Goal: Find contact information: Find contact information

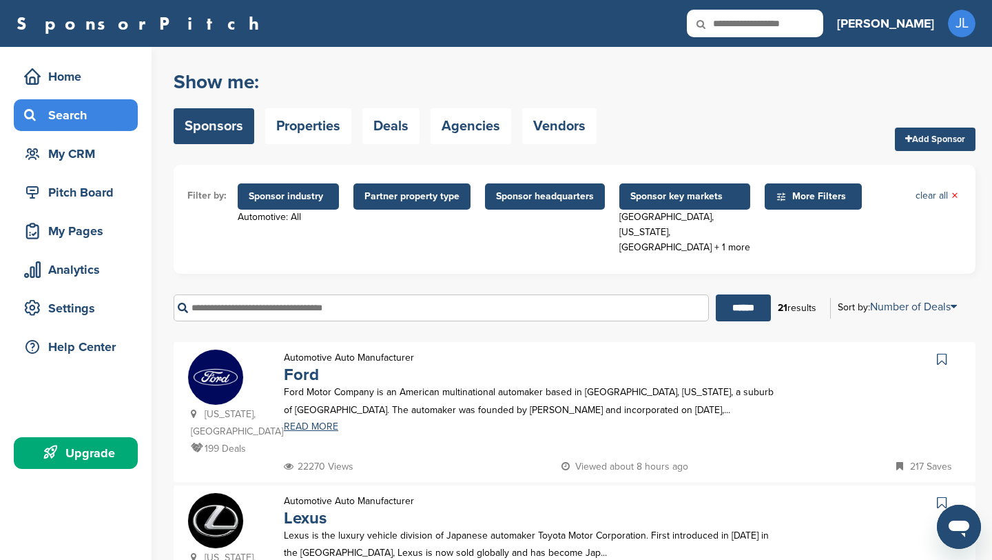
click at [289, 204] on span "Sponsor industry" at bounding box center [288, 196] width 101 height 26
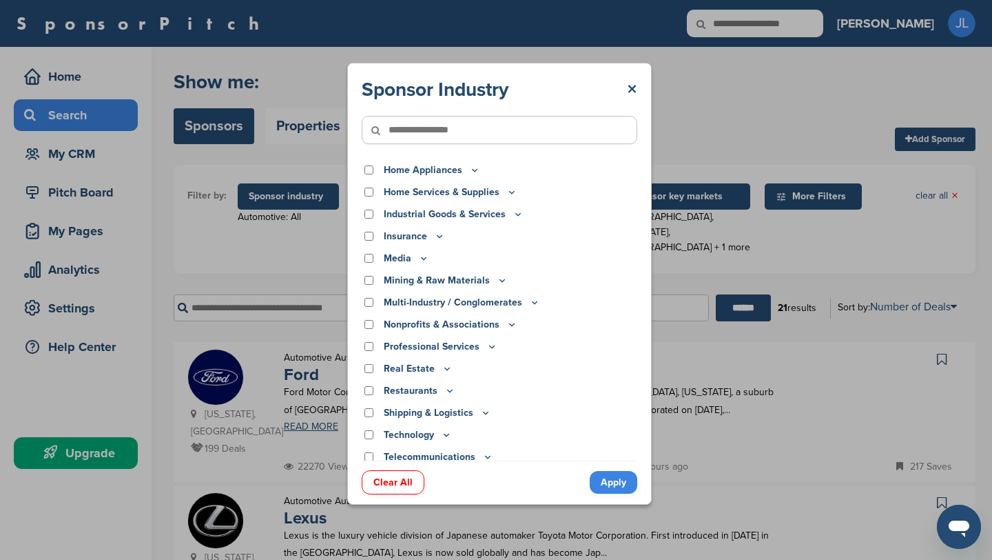
scroll to position [275, 0]
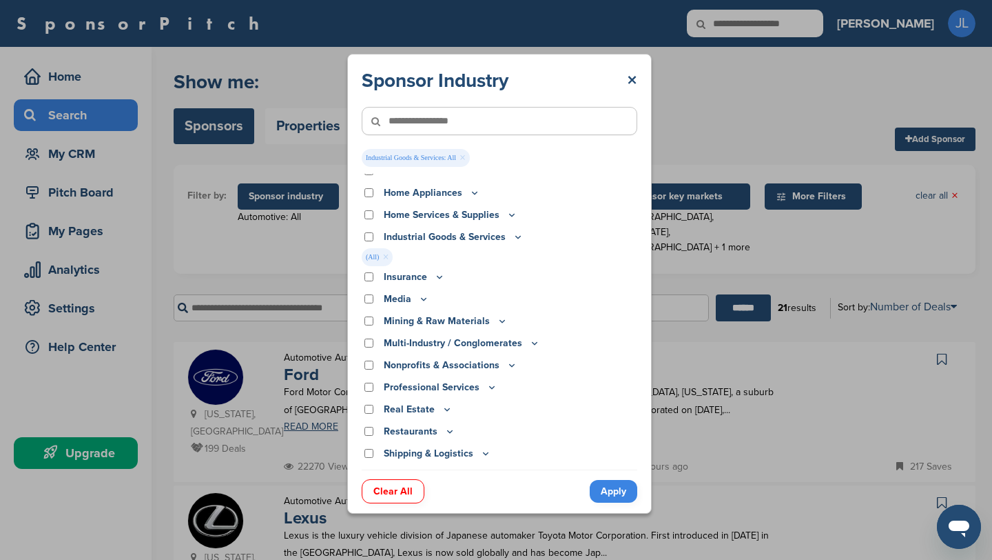
click at [608, 489] on link "Apply" at bounding box center [614, 491] width 48 height 23
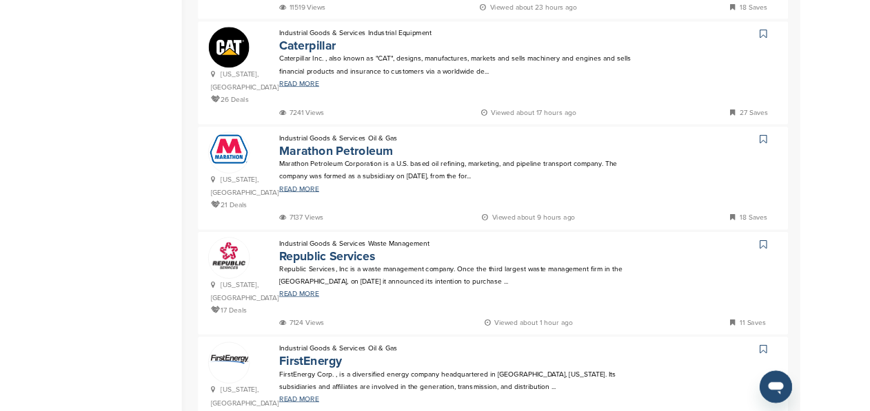
scroll to position [890, 0]
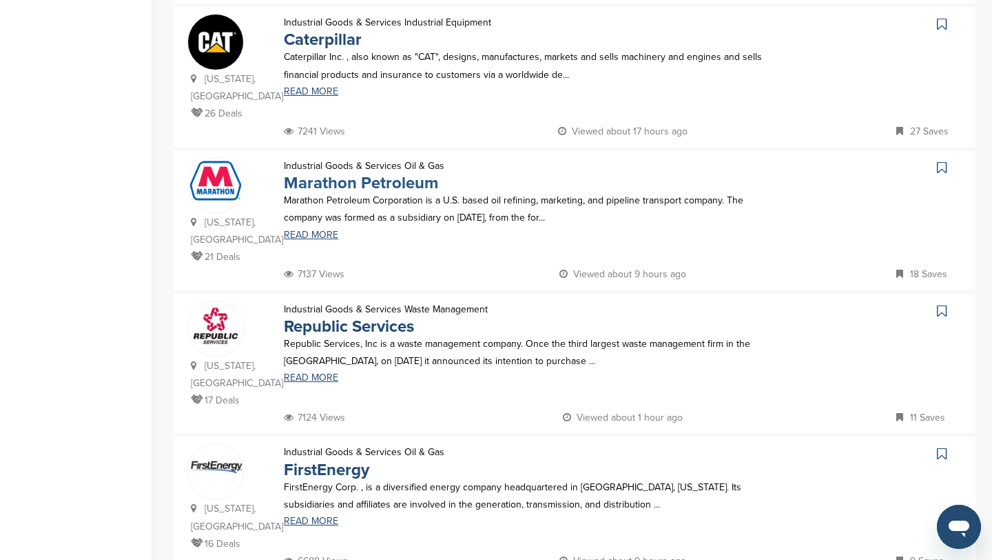
click at [368, 173] on link "Marathon Petroleum" at bounding box center [361, 183] width 154 height 20
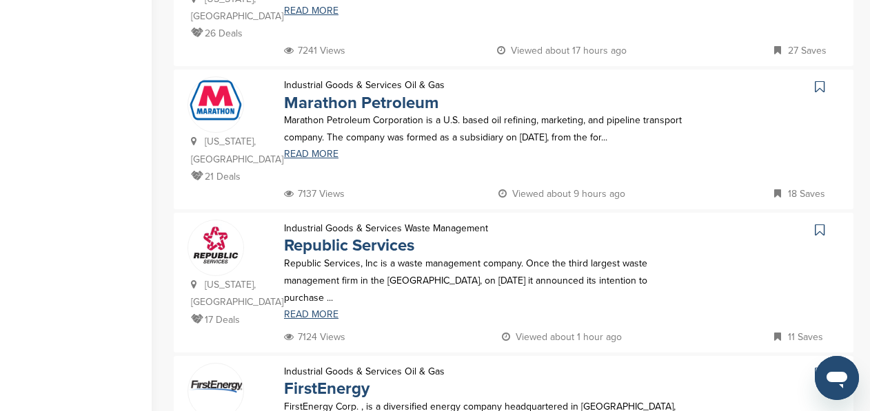
scroll to position [1023, 0]
click at [385, 235] on link "Republic Services" at bounding box center [349, 245] width 130 height 20
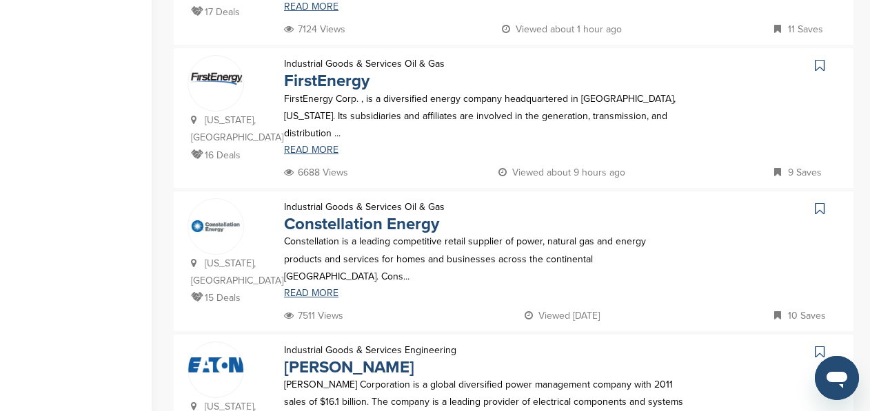
scroll to position [1290, 0]
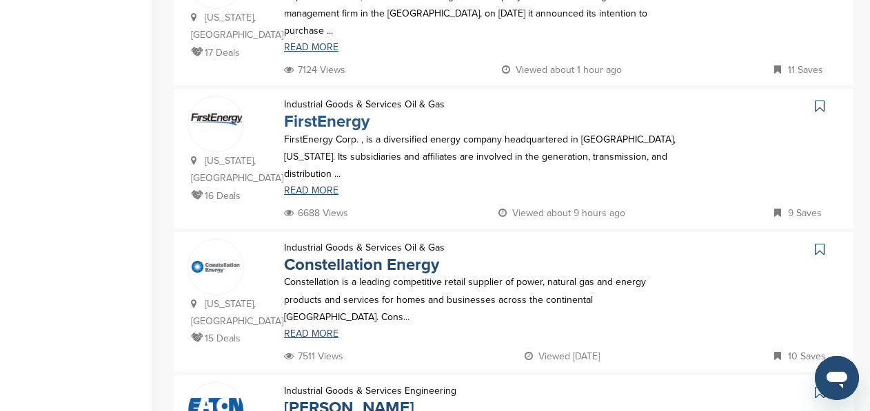
click at [325, 112] on link "FirstEnergy" at bounding box center [326, 122] width 85 height 20
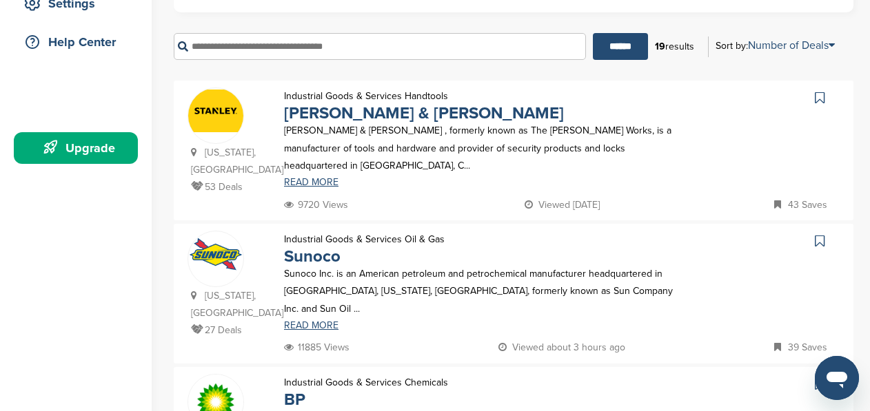
scroll to position [252, 0]
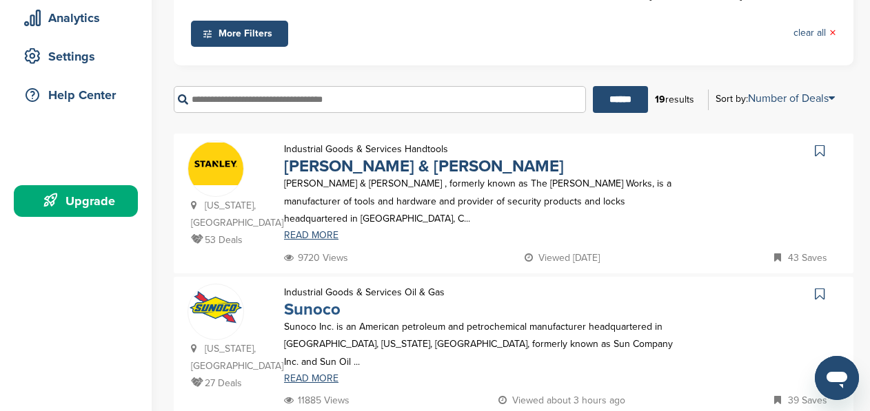
click at [319, 300] on link "Sunoco" at bounding box center [312, 310] width 57 height 20
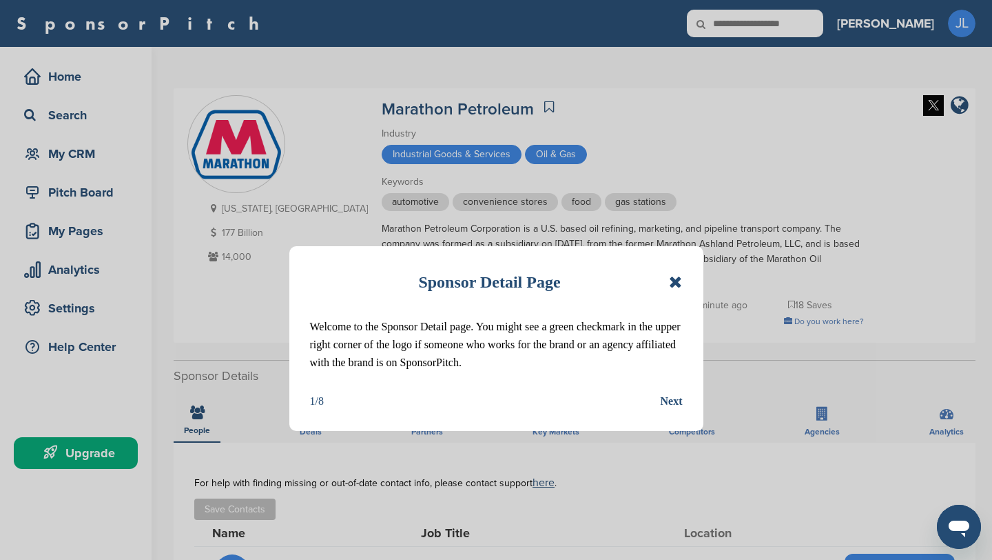
click at [676, 397] on div "Next" at bounding box center [672, 401] width 22 height 18
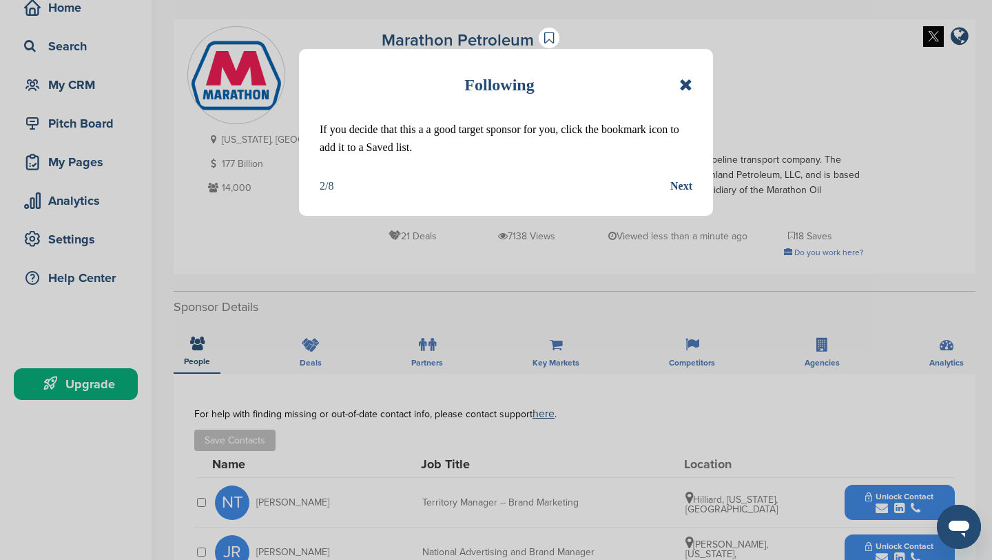
scroll to position [100, 0]
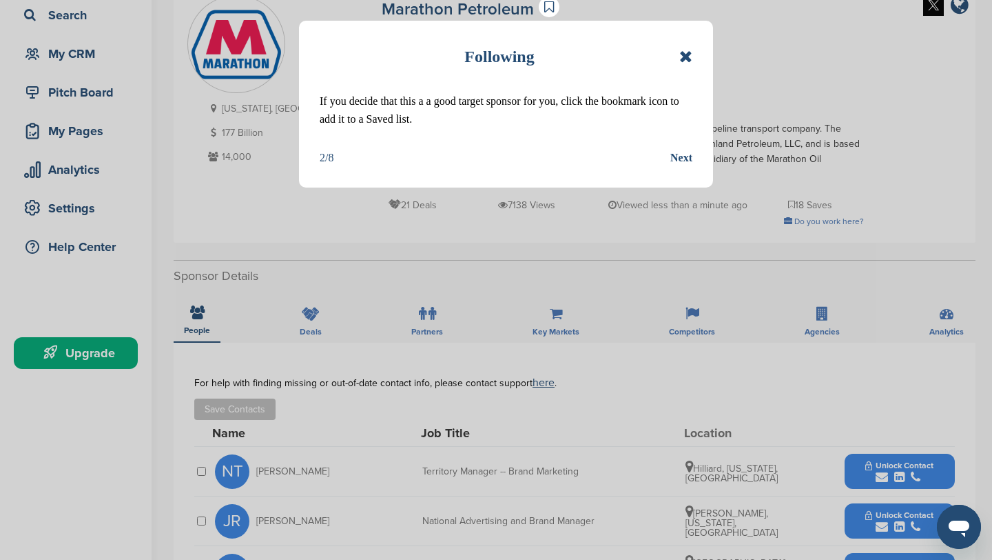
click at [686, 154] on div "Next" at bounding box center [681, 158] width 22 height 18
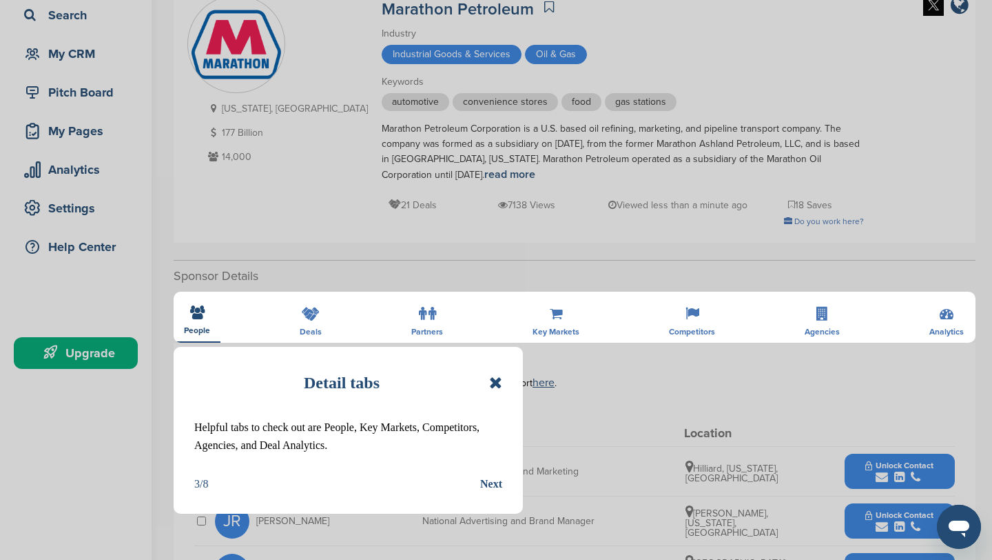
click at [486, 484] on div "Next" at bounding box center [491, 484] width 22 height 18
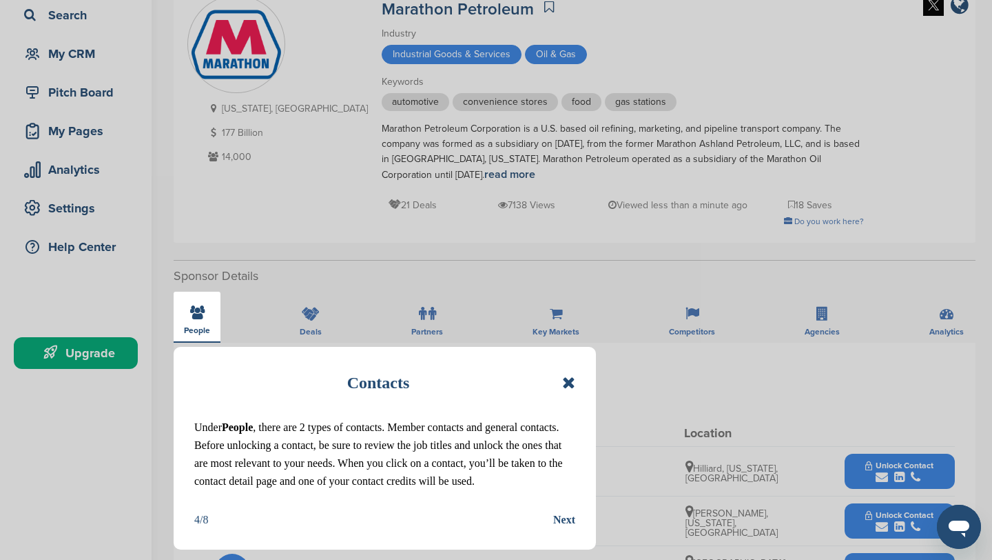
click at [557, 528] on div "Next" at bounding box center [564, 520] width 22 height 18
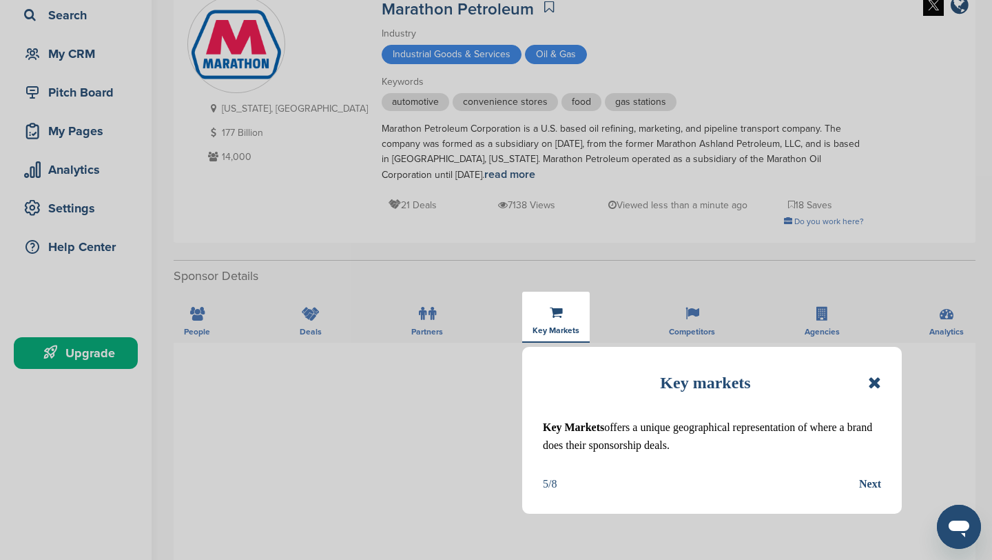
click at [875, 389] on icon at bounding box center [874, 382] width 13 height 17
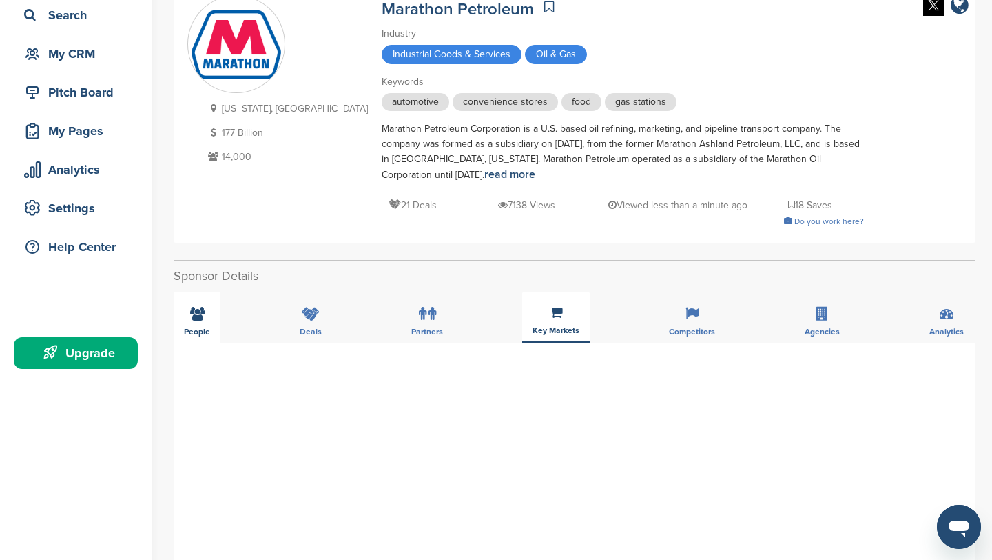
click at [196, 325] on div "People" at bounding box center [197, 316] width 47 height 51
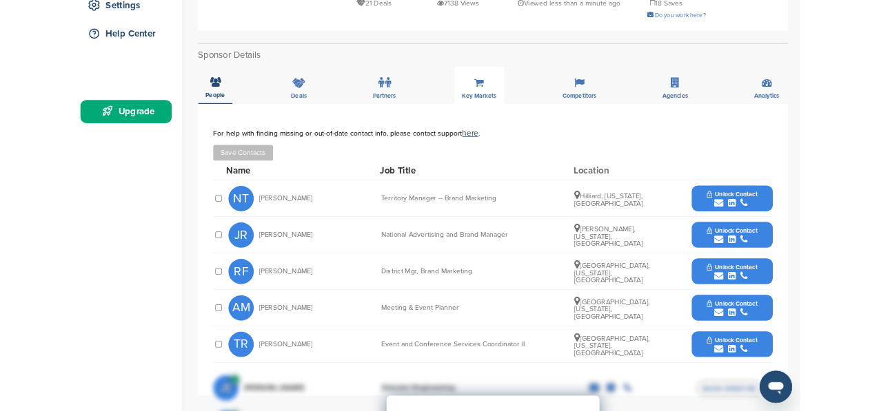
scroll to position [305, 0]
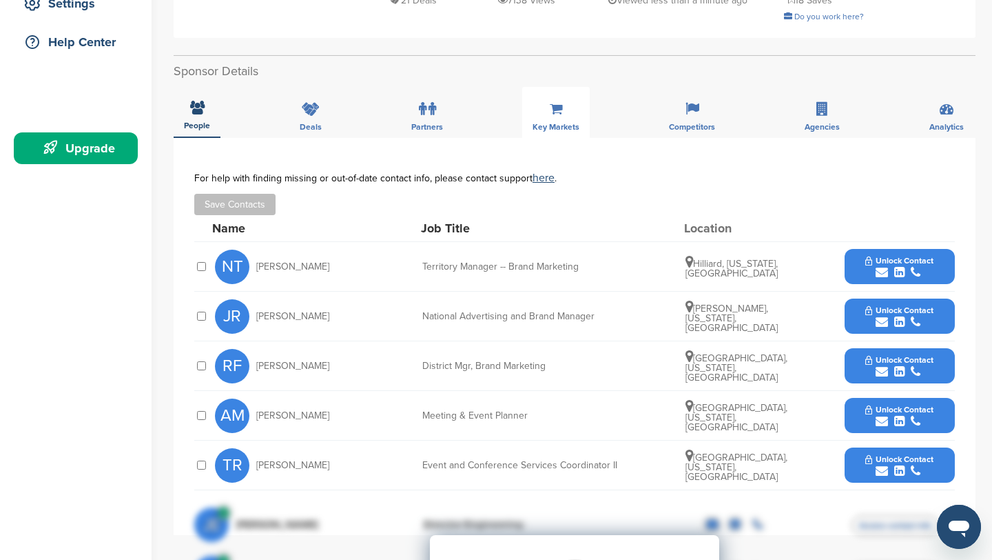
click at [884, 326] on icon "submit" at bounding box center [882, 322] width 12 height 12
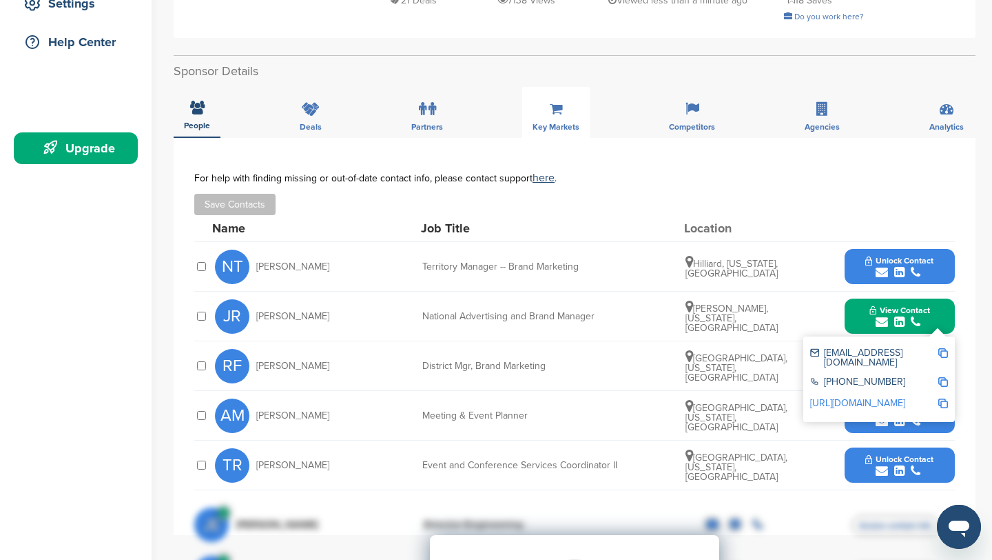
click at [943, 357] on img at bounding box center [944, 353] width 10 height 10
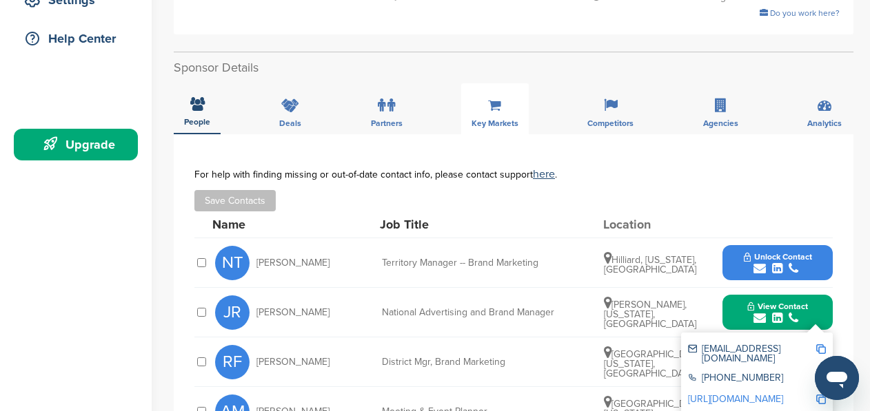
scroll to position [335, 0]
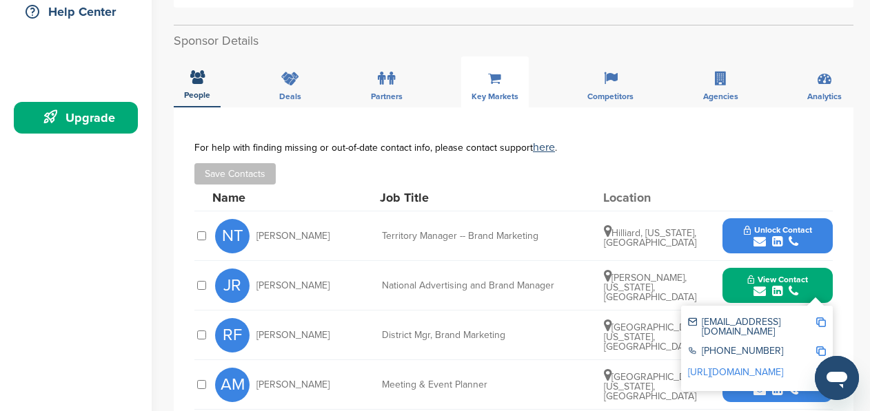
click at [820, 347] on img at bounding box center [821, 352] width 10 height 10
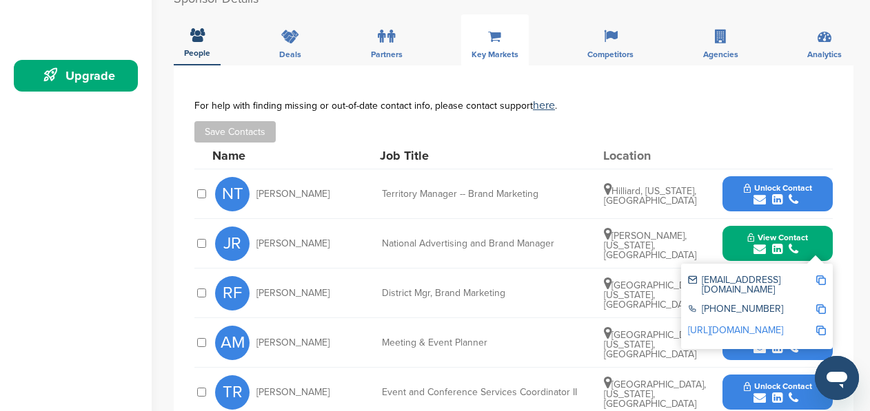
scroll to position [382, 0]
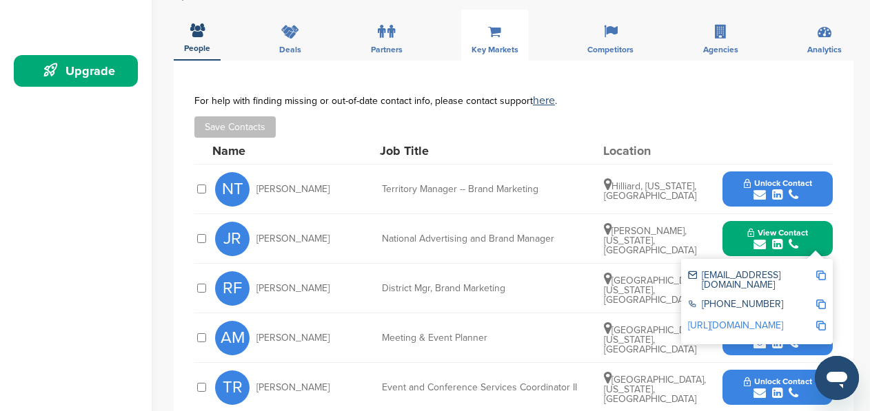
click at [823, 321] on img at bounding box center [821, 326] width 10 height 10
click at [848, 291] on div "**********" at bounding box center [513, 259] width 679 height 397
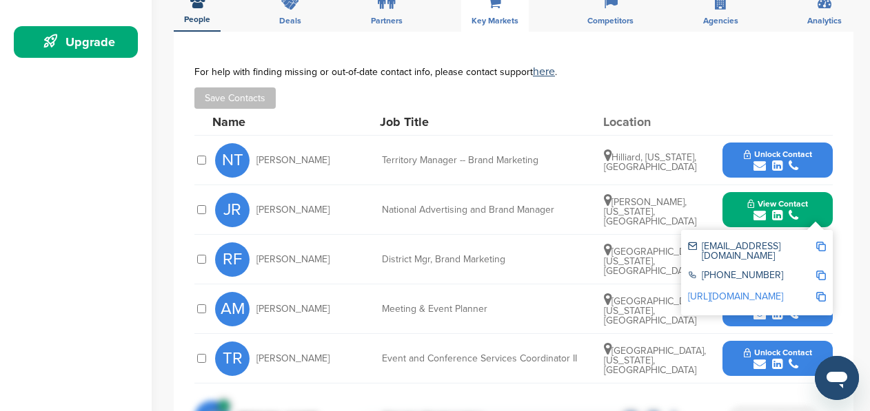
click at [848, 263] on div "**********" at bounding box center [513, 230] width 679 height 397
click at [569, 284] on div "RF Randy Flesch District Mgr, Brand Marketing Westerville, Ohio, United States …" at bounding box center [523, 259] width 617 height 49
click at [813, 214] on button "View Contact" at bounding box center [777, 209] width 94 height 41
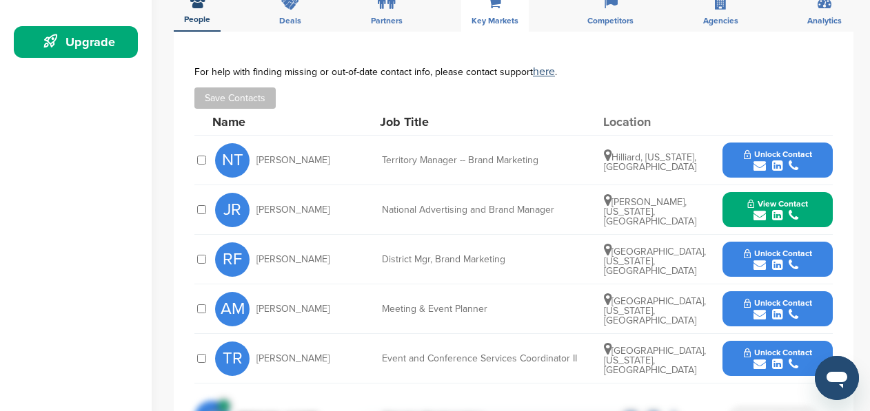
click at [813, 249] on button "Unlock Contact" at bounding box center [777, 259] width 101 height 41
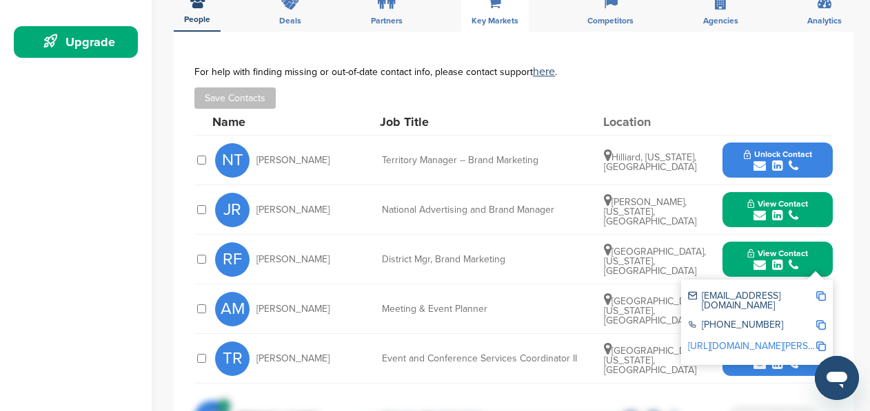
click at [820, 298] on img at bounding box center [821, 296] width 10 height 10
click at [820, 342] on img at bounding box center [821, 347] width 10 height 10
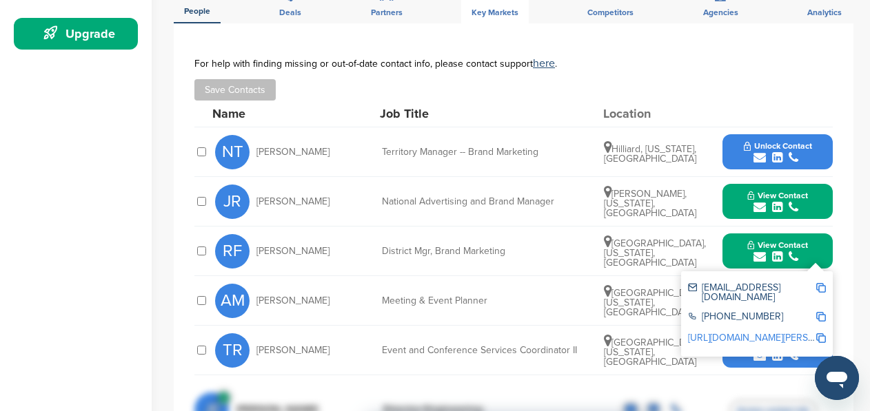
scroll to position [435, 0]
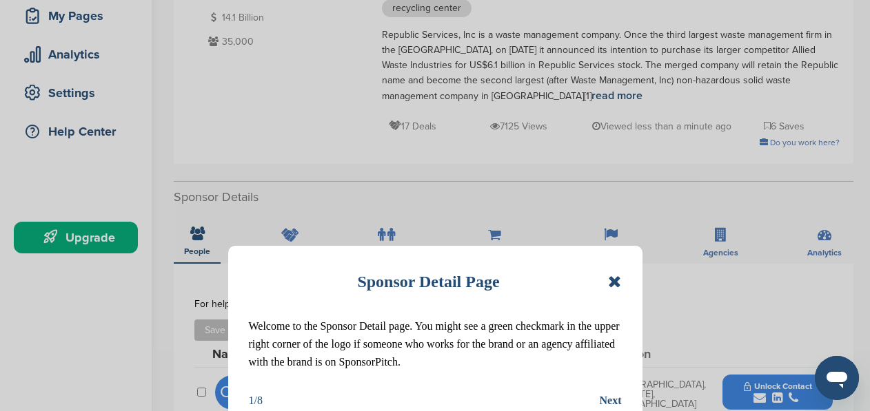
scroll to position [328, 0]
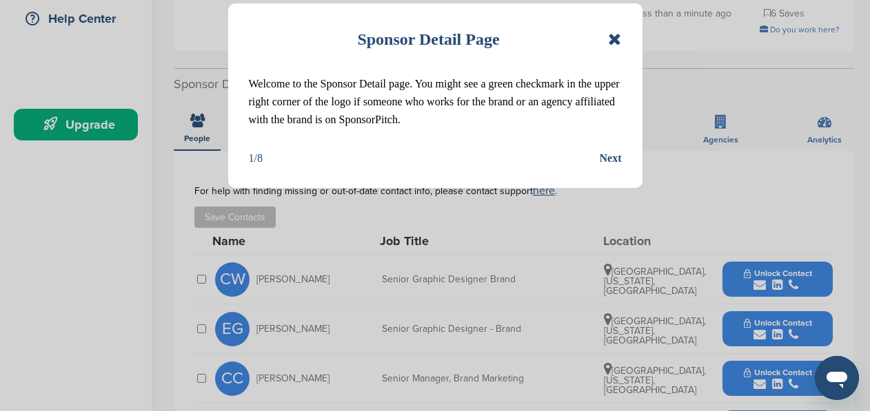
click at [612, 41] on icon at bounding box center [614, 39] width 13 height 17
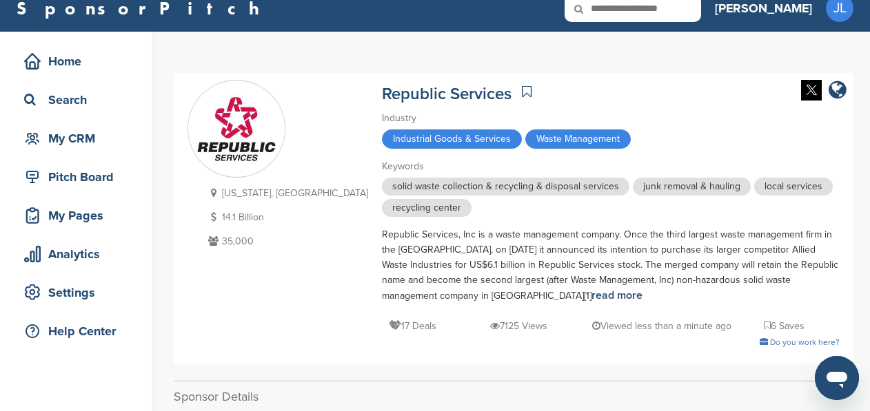
scroll to position [19, 0]
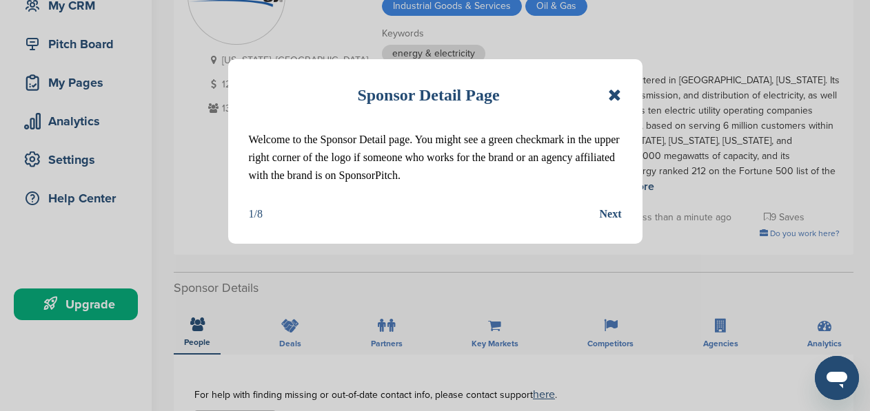
scroll to position [187, 0]
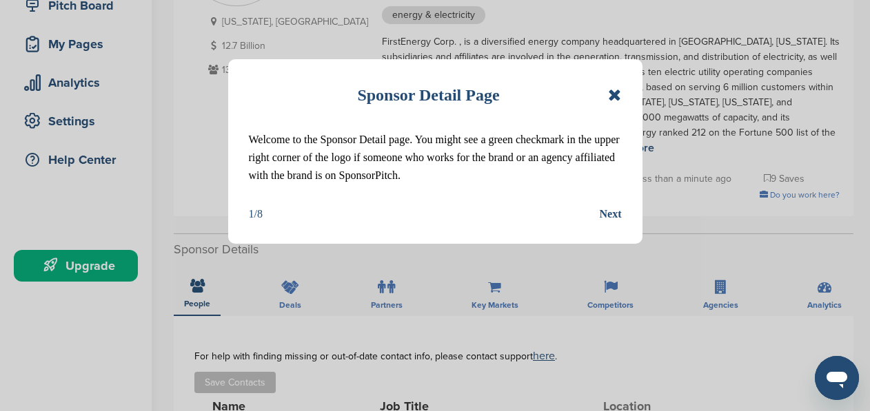
click at [617, 99] on icon at bounding box center [614, 95] width 13 height 17
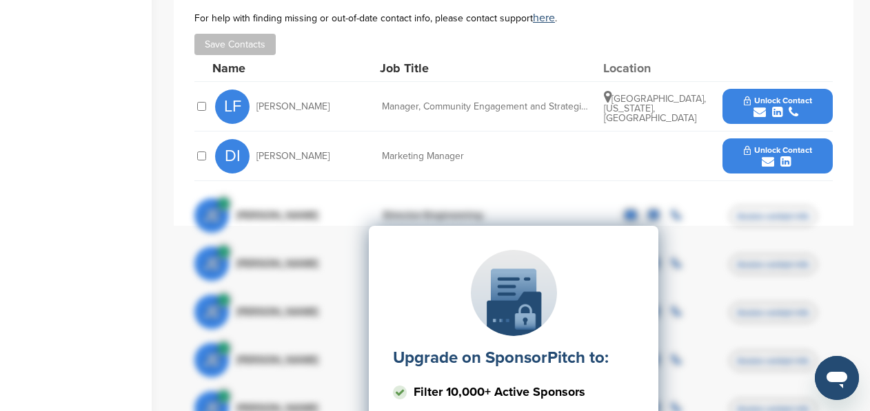
scroll to position [547, 0]
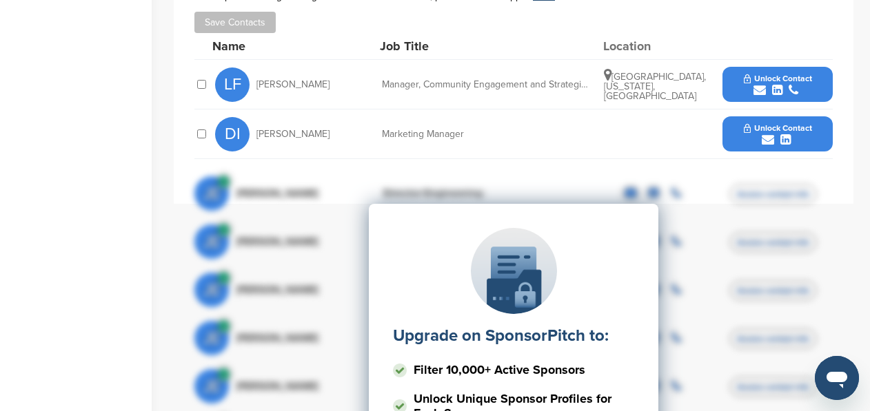
click at [784, 74] on span "Unlock Contact" at bounding box center [778, 79] width 68 height 10
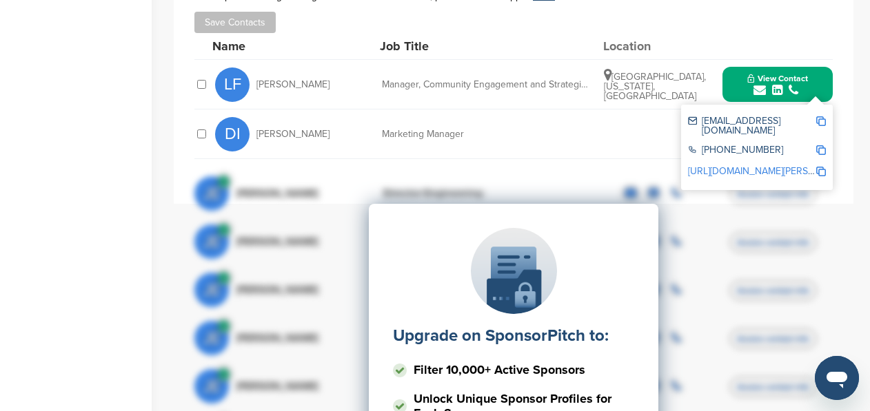
click at [820, 116] on img at bounding box center [821, 121] width 10 height 10
click at [819, 145] on img at bounding box center [821, 150] width 10 height 10
click at [775, 33] on div "Name Job Title Location" at bounding box center [522, 46] width 620 height 26
click at [607, 117] on div "DI David Israel Marketing Manager Unlock Contact" at bounding box center [523, 134] width 617 height 49
click at [811, 64] on button "View Contact" at bounding box center [777, 84] width 94 height 41
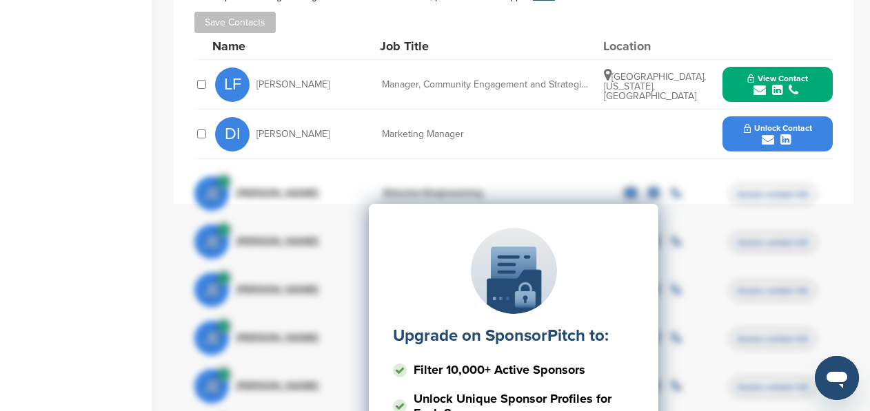
click at [778, 134] on div "submit" at bounding box center [778, 140] width 68 height 13
click at [790, 123] on span "Unlock Contact" at bounding box center [778, 128] width 68 height 10
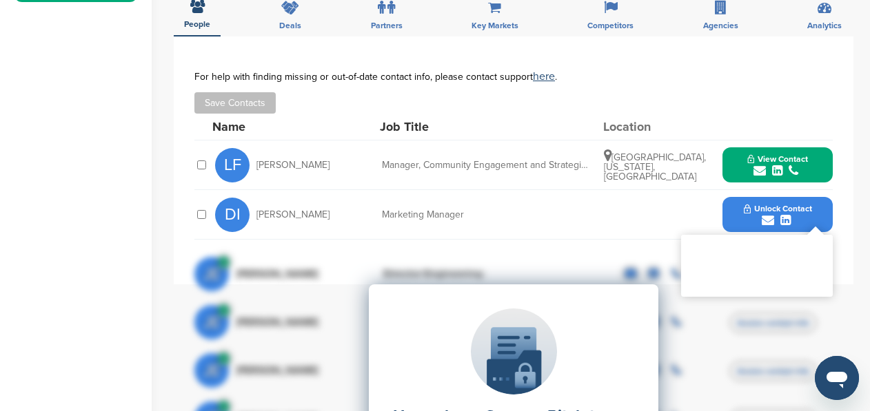
scroll to position [365, 0]
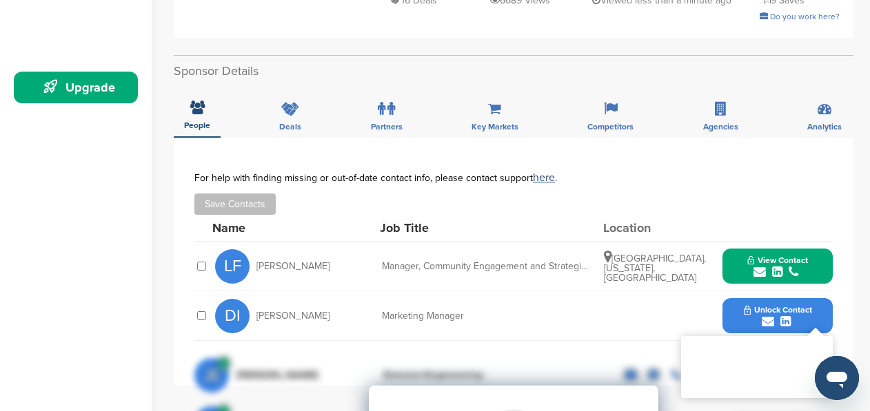
click at [803, 246] on button "View Contact" at bounding box center [777, 266] width 94 height 41
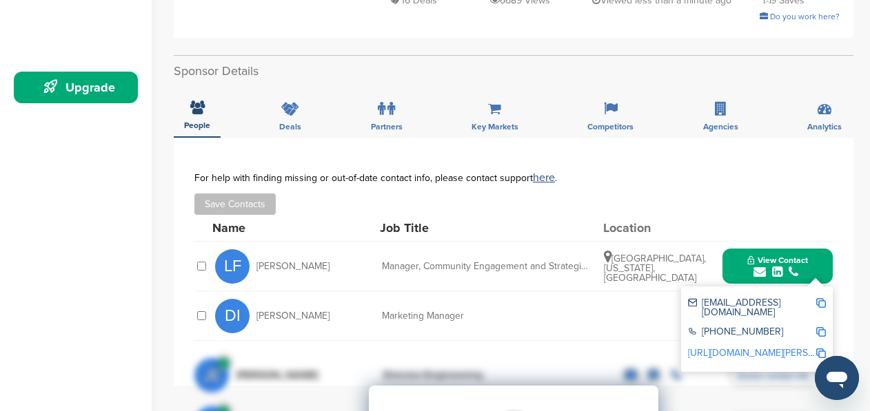
click at [800, 256] on span "View Contact" at bounding box center [777, 261] width 61 height 10
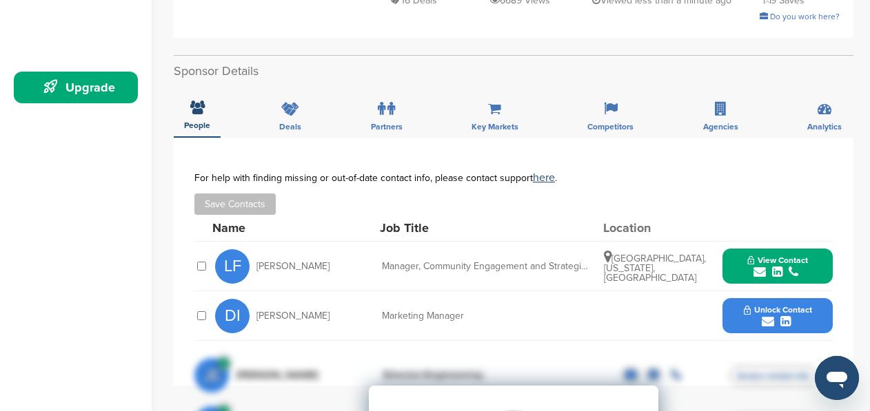
click at [773, 305] on span "Unlock Contact" at bounding box center [778, 310] width 68 height 10
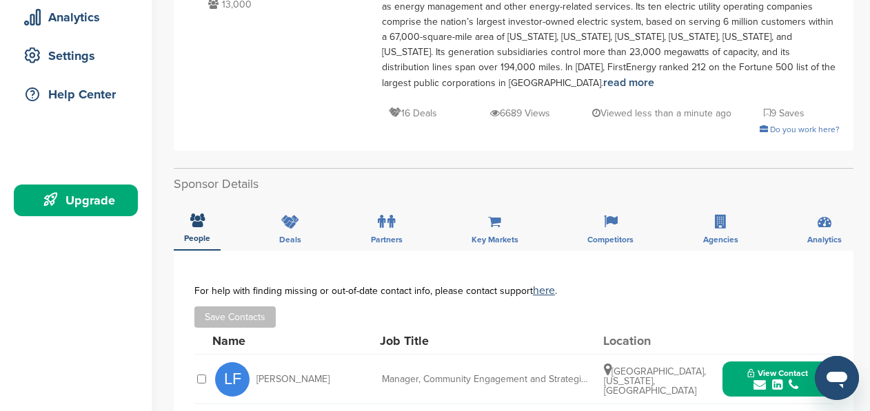
scroll to position [90, 0]
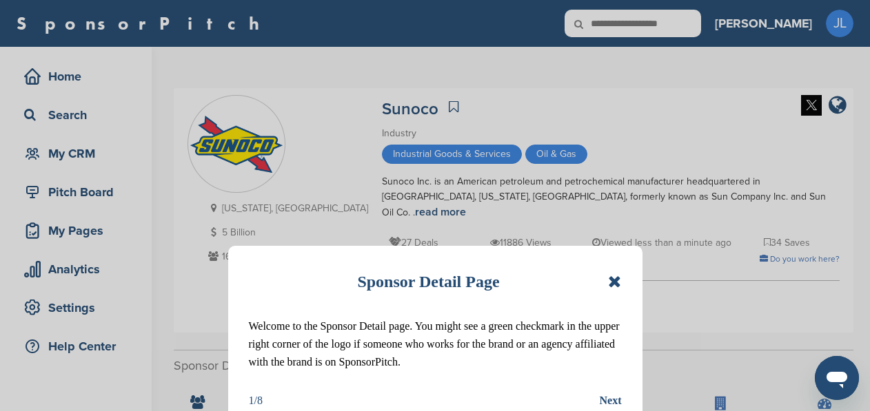
click at [618, 274] on icon at bounding box center [614, 282] width 13 height 17
